Goal: Information Seeking & Learning: Learn about a topic

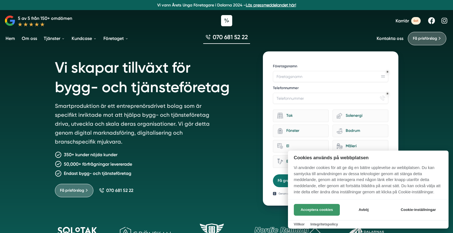
click at [325, 207] on button "Acceptera cookies" at bounding box center [317, 210] width 46 height 12
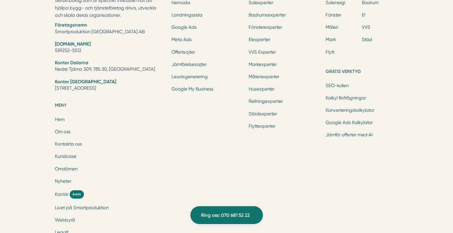
scroll to position [1751, 0]
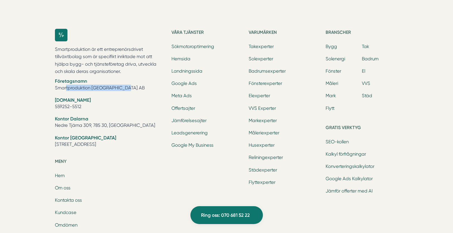
drag, startPoint x: 123, startPoint y: 55, endPoint x: 50, endPoint y: 54, distance: 72.5
click at [50, 54] on div "Smartproduktion är ett entreprenörsdrivet tillväxtbolag som är specifikt inrikt…" at bounding box center [226, 169] width 357 height 299
copy li "Smartproduktion [GEOGRAPHIC_DATA] AB"
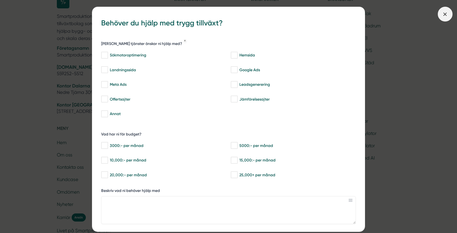
click at [446, 14] on icon at bounding box center [445, 14] width 6 height 6
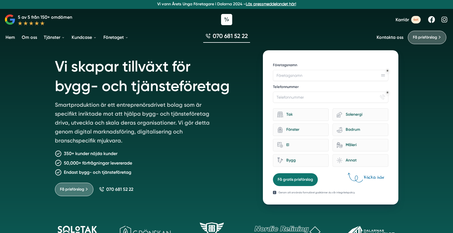
scroll to position [0, 0]
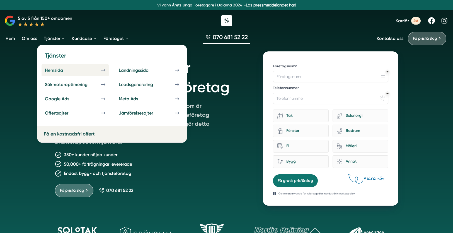
click at [74, 71] on div "Hemsida" at bounding box center [61, 69] width 32 height 5
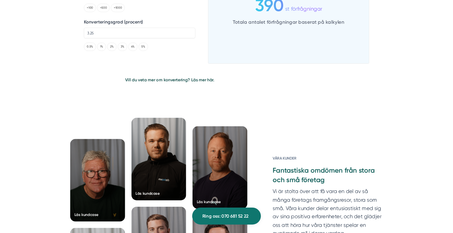
scroll to position [1193, 0]
